Goal: Task Accomplishment & Management: Use online tool/utility

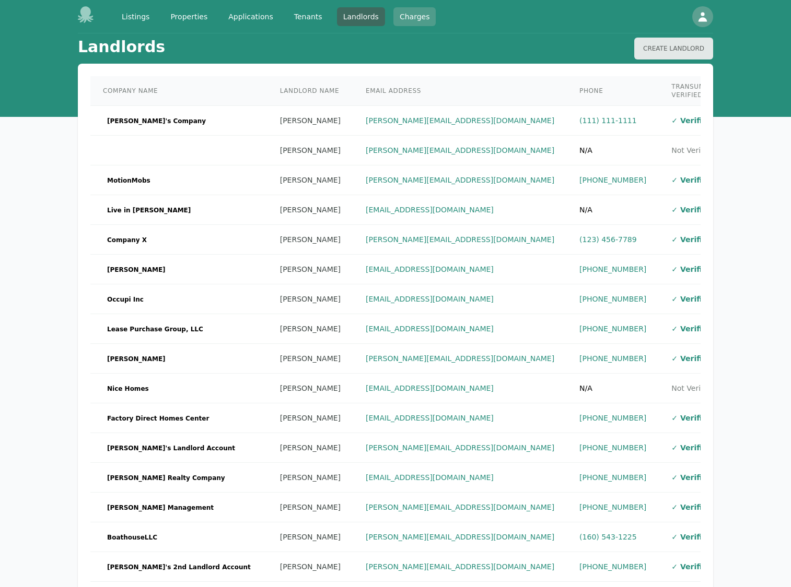
click at [395, 16] on link "Charges" at bounding box center [414, 16] width 43 height 19
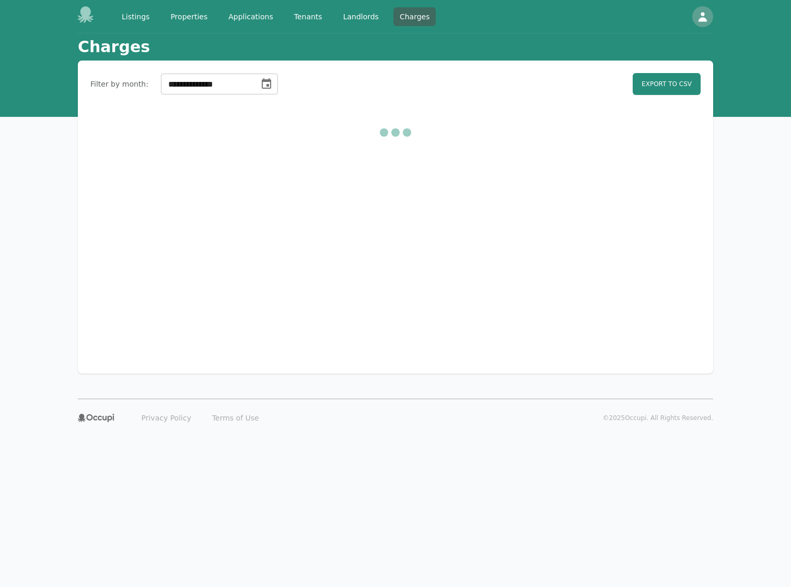
select select "**"
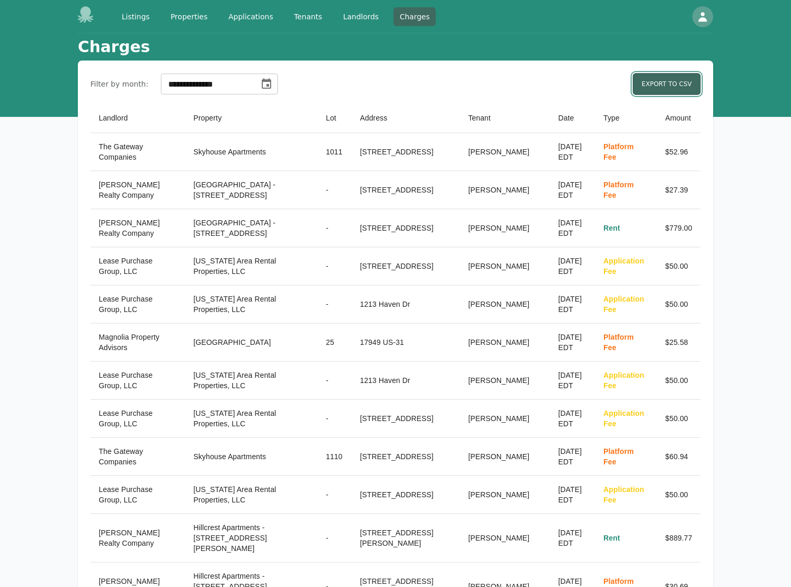
click at [652, 90] on link "Export to CSV" at bounding box center [666, 84] width 68 height 22
